Goal: Task Accomplishment & Management: Complete application form

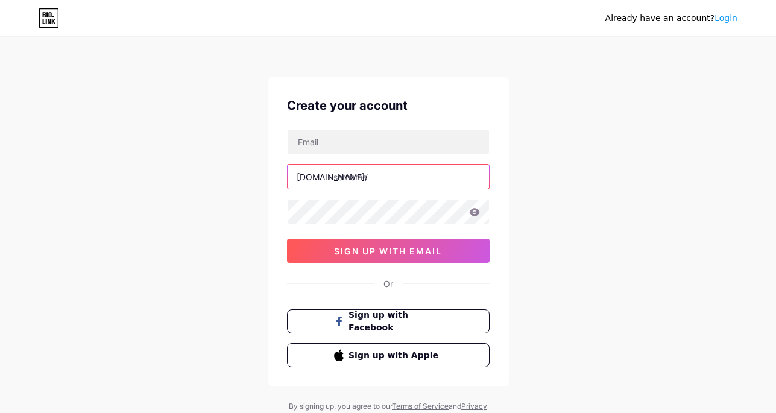
click at [413, 177] on input "text" at bounding box center [388, 177] width 201 height 24
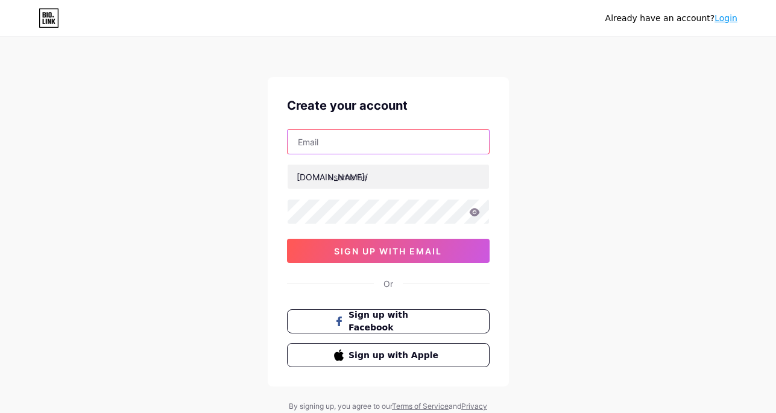
click at [381, 145] on input "text" at bounding box center [388, 142] width 201 height 24
type input "[EMAIL_ADDRESS][DOMAIN_NAME]"
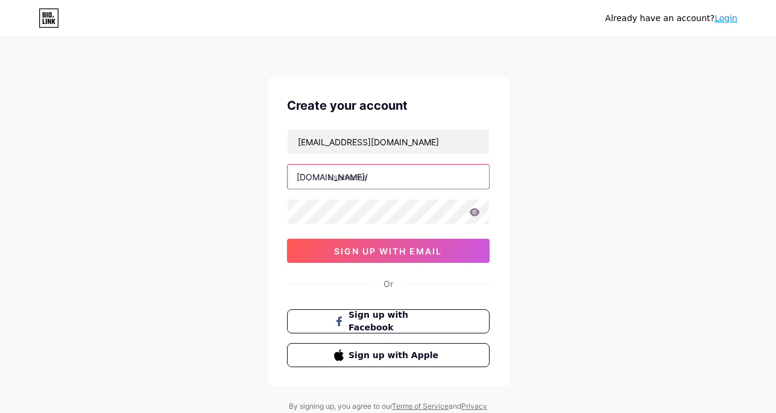
click at [384, 177] on input "text" at bounding box center [388, 177] width 201 height 24
type input "phuonglifecode"
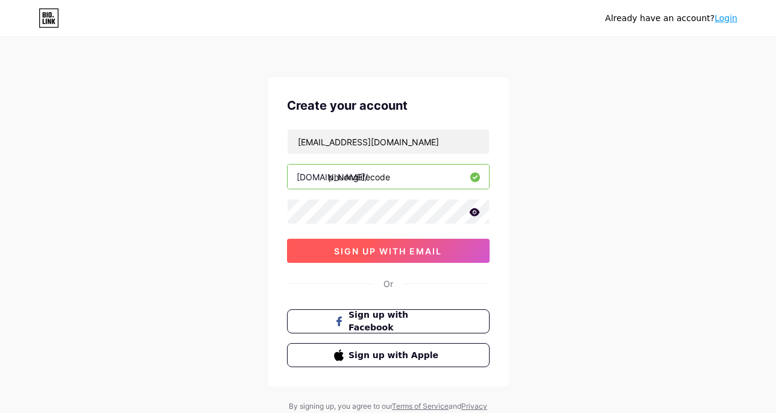
click at [428, 248] on span "sign up with email" at bounding box center [388, 251] width 108 height 10
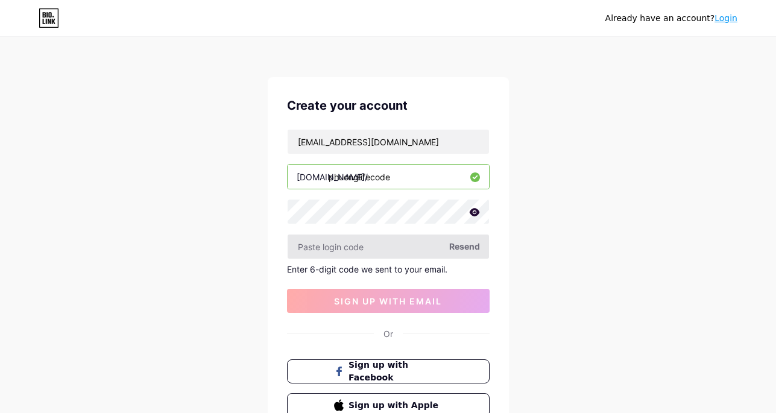
click at [333, 243] on input "text" at bounding box center [388, 247] width 201 height 24
paste input "533834"
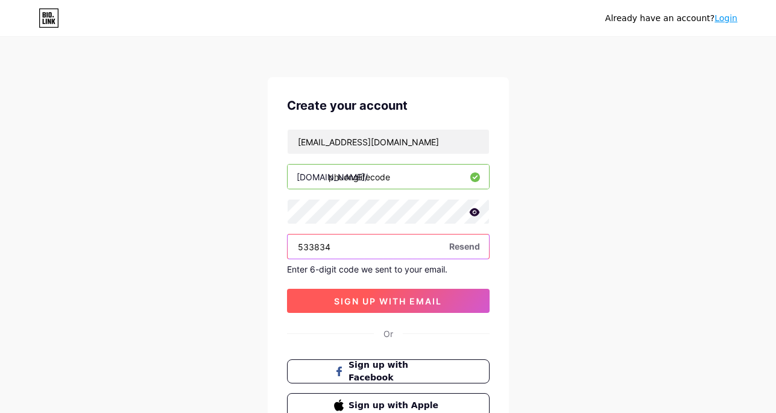
type input "533834"
click at [383, 305] on span "sign up with email" at bounding box center [388, 301] width 108 height 10
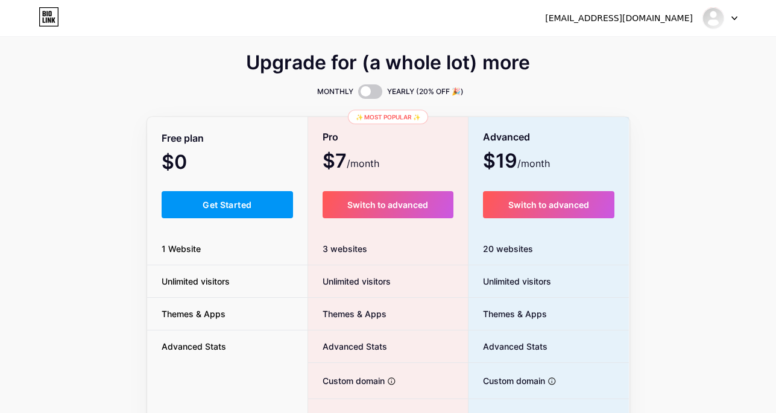
click at [59, 254] on div "Upgrade for (a whole lot) more MONTHLY YEARLY (20% OFF 🎉) Free plan $0 /month G…" at bounding box center [388, 299] width 776 height 488
click at [254, 210] on button "Get Started" at bounding box center [228, 204] width 132 height 27
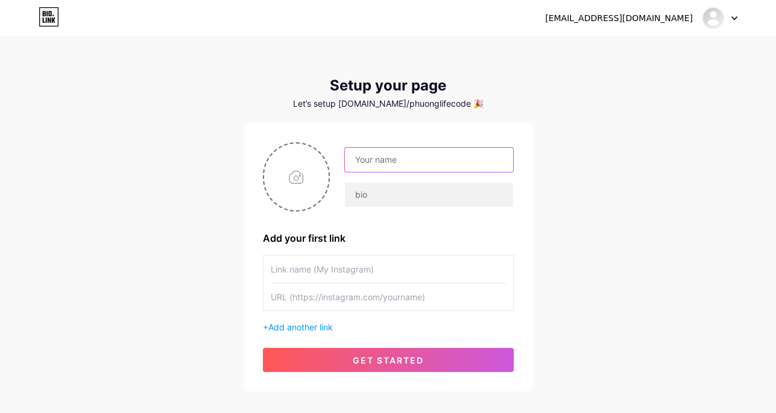
click at [369, 162] on input "text" at bounding box center [429, 160] width 168 height 24
drag, startPoint x: 415, startPoint y: 157, endPoint x: 668, endPoint y: 155, distance: 252.1
click at [666, 155] on div "[EMAIL_ADDRESS][DOMAIN_NAME] Dashboard Logout Setup your page Let’s setup [DOMA…" at bounding box center [388, 215] width 776 height 430
drag, startPoint x: 431, startPoint y: 166, endPoint x: 248, endPoint y: 166, distance: 182.7
click at [248, 166] on div "phuonglifecode Add your first link + Add another link get started" at bounding box center [388, 257] width 289 height 268
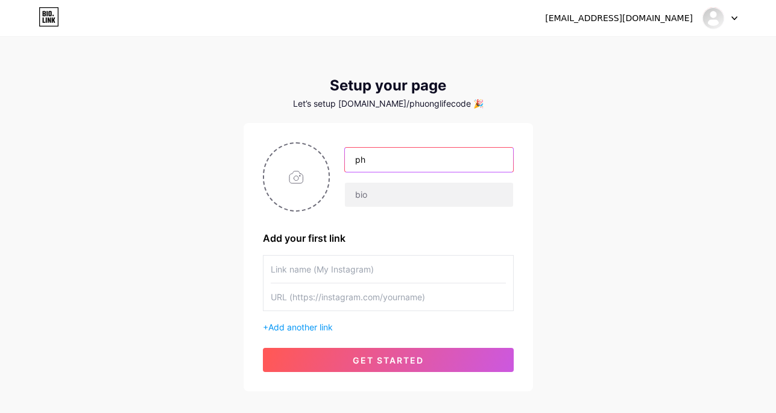
type input "p"
drag, startPoint x: 416, startPoint y: 160, endPoint x: 604, endPoint y: 168, distance: 187.7
click at [598, 168] on div "[EMAIL_ADDRESS][DOMAIN_NAME] Dashboard Logout Setup your page Let’s setup [DOMA…" at bounding box center [388, 215] width 776 height 430
type input "phuonglifecode"
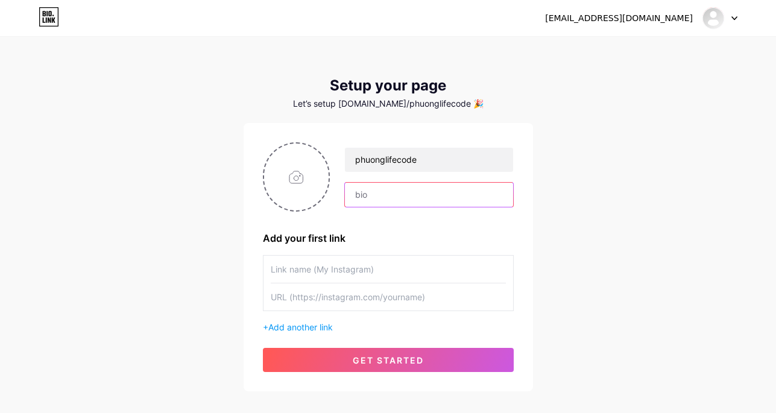
click at [366, 197] on input "text" at bounding box center [429, 195] width 168 height 24
click at [305, 171] on input "file" at bounding box center [296, 177] width 65 height 67
click at [390, 204] on input "text" at bounding box center [429, 195] width 168 height 24
type input "LifeCode"
click at [346, 280] on input "text" at bounding box center [388, 269] width 235 height 27
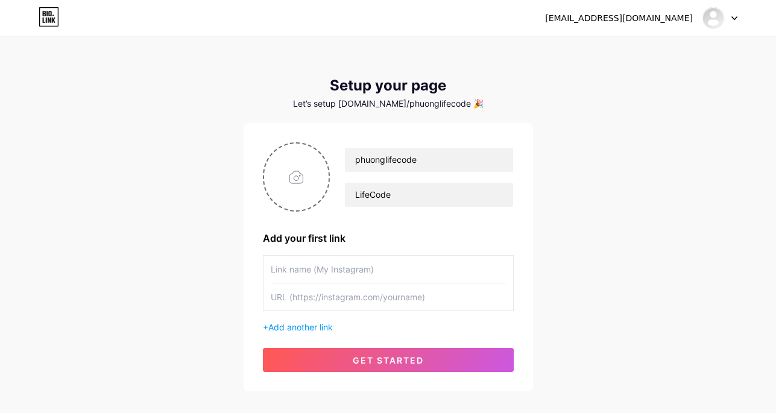
type input "X"
type input "Zalo"
click at [352, 305] on input "text" at bounding box center [388, 296] width 235 height 27
click at [312, 291] on input "text" at bounding box center [388, 296] width 235 height 27
paste input "[URL][DOMAIN_NAME]"
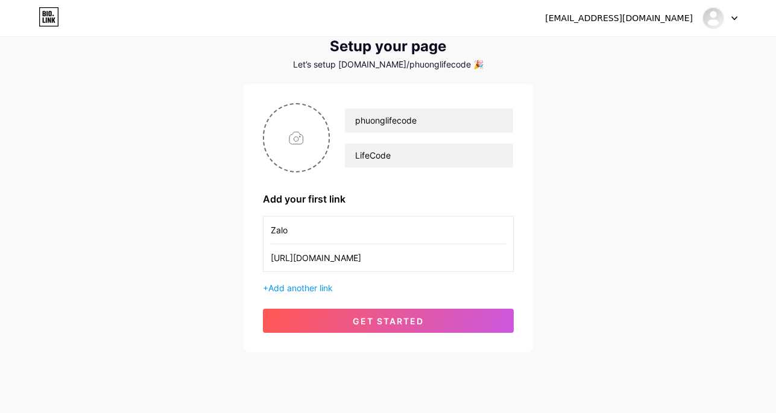
scroll to position [65, 0]
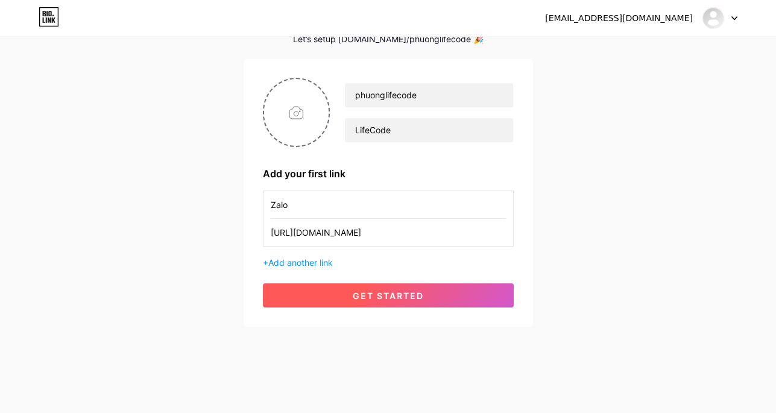
type input "[URL][DOMAIN_NAME]"
click at [458, 300] on button "get started" at bounding box center [388, 295] width 251 height 24
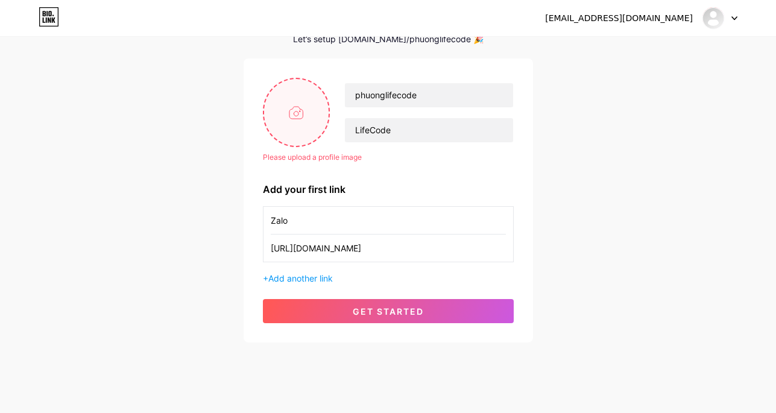
click at [312, 120] on input "file" at bounding box center [296, 112] width 65 height 67
type input "C:\fakepath\Untitled design.png"
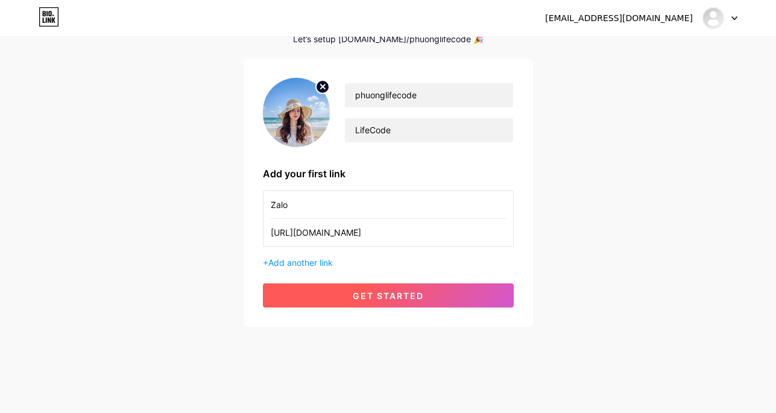
click at [390, 295] on span "get started" at bounding box center [388, 296] width 71 height 10
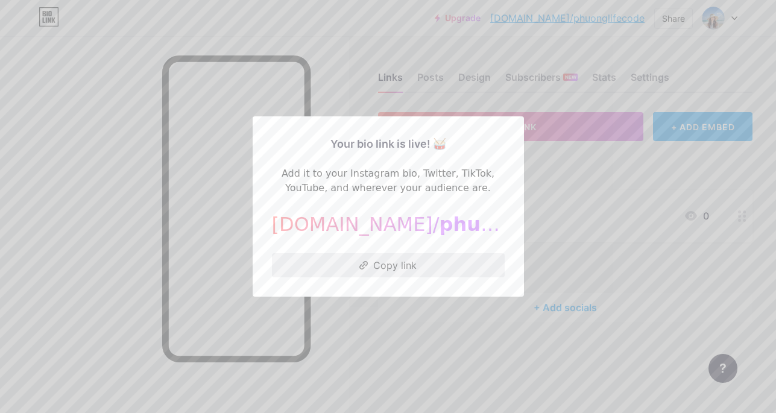
click at [401, 263] on button "Copy link" at bounding box center [388, 265] width 233 height 24
click at [401, 263] on button "Copied!" at bounding box center [388, 265] width 233 height 24
click at [393, 271] on button "Copy link" at bounding box center [388, 265] width 233 height 24
click at [564, 133] on div at bounding box center [388, 206] width 776 height 413
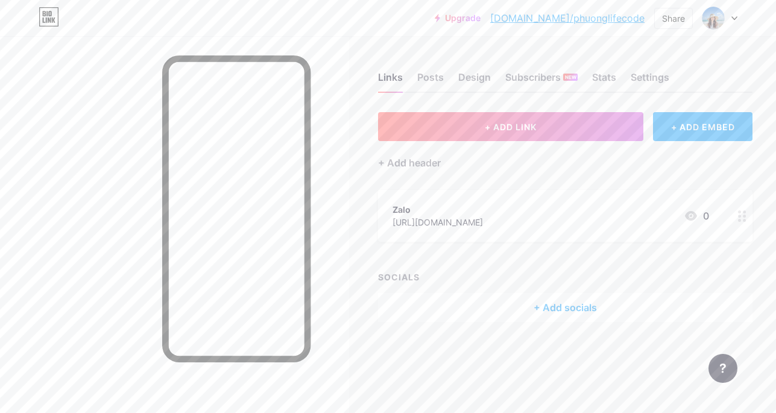
click at [556, 305] on div "+ Add socials" at bounding box center [565, 307] width 374 height 29
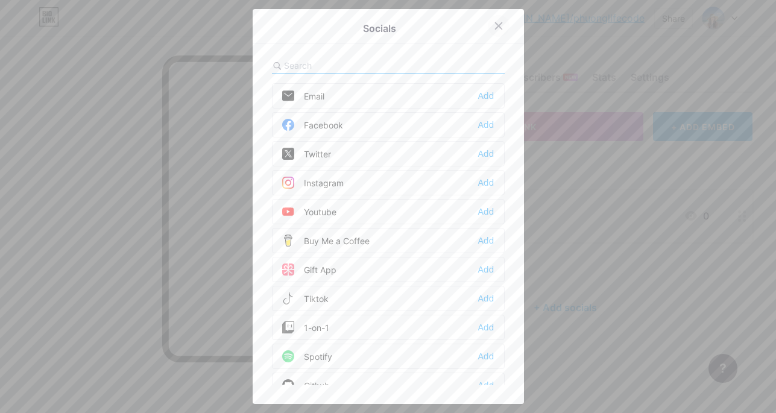
click at [504, 23] on div at bounding box center [499, 26] width 22 height 22
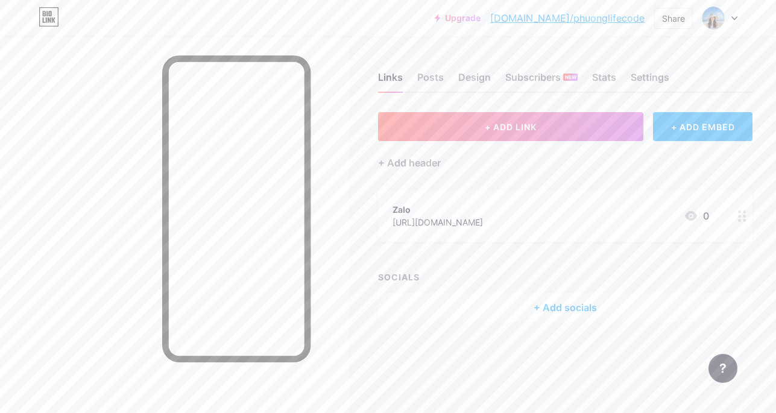
click at [333, 187] on div at bounding box center [174, 242] width 349 height 413
click at [647, 264] on div "+ ADD LINK + ADD EMBED + Add header Zalo [URL][DOMAIN_NAME] 0 SOCIALS + Add soc…" at bounding box center [565, 217] width 374 height 210
click at [559, 17] on link "[DOMAIN_NAME]/phuonglifecode" at bounding box center [567, 18] width 154 height 14
